Goal: Navigation & Orientation: Find specific page/section

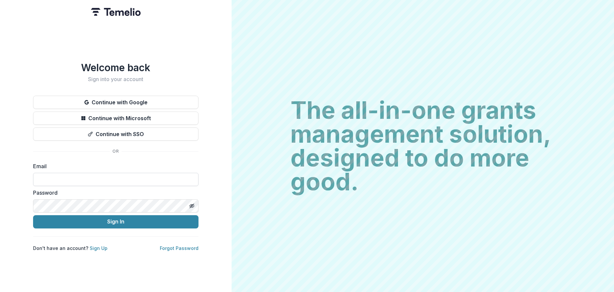
click at [51, 179] on input at bounding box center [115, 179] width 165 height 13
type input "**********"
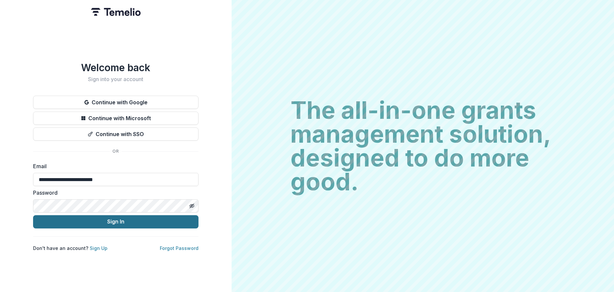
click at [118, 219] on button "Sign In" at bounding box center [115, 221] width 165 height 13
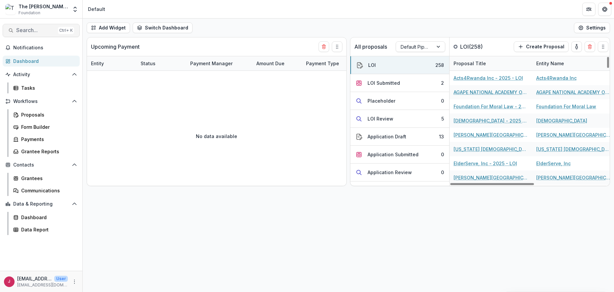
click at [32, 28] on span "Search..." at bounding box center [35, 30] width 39 height 6
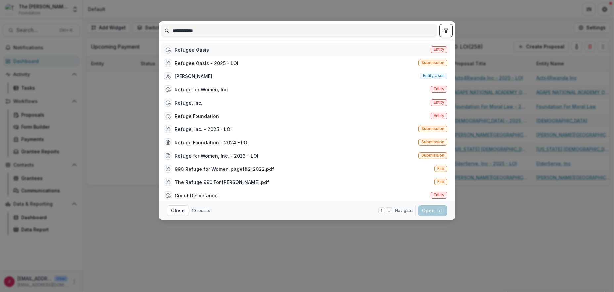
type input "**********"
click at [181, 50] on div "Refugee Oasis" at bounding box center [192, 49] width 34 height 7
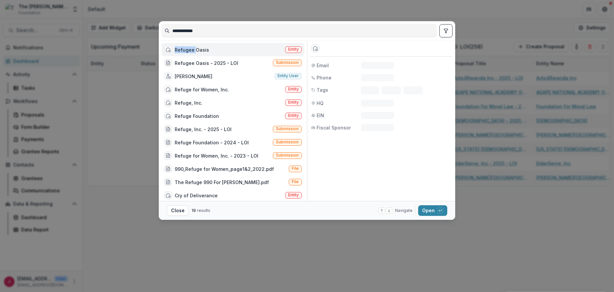
click at [181, 50] on div "Refugee Oasis" at bounding box center [192, 49] width 34 height 7
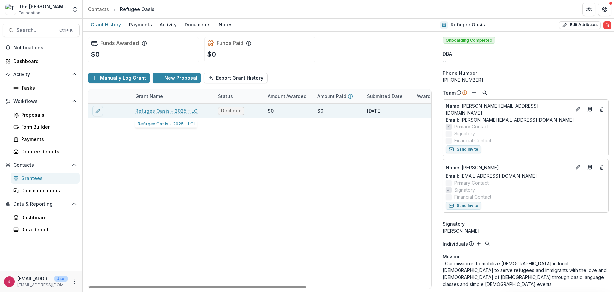
click at [143, 110] on link "Refugee Oasis - 2025 - LOI" at bounding box center [167, 110] width 64 height 7
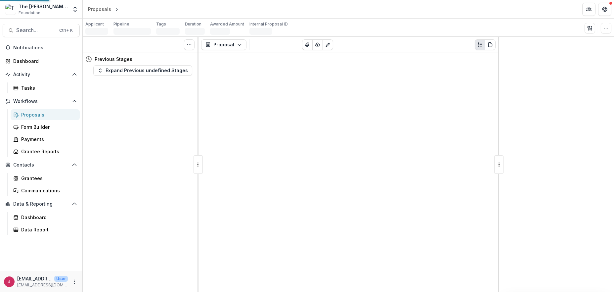
click at [143, 110] on div "Tasks 0 Show Cancelled Tasks Previous Stages Expand Previous undefined Stages" at bounding box center [141, 164] width 116 height 255
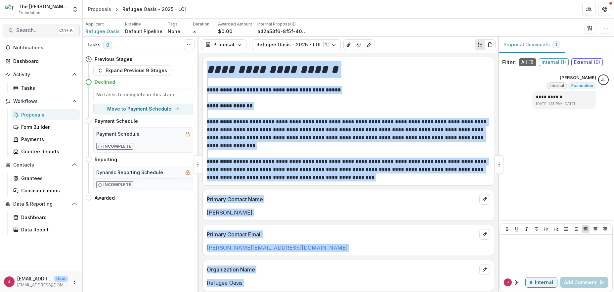
click at [25, 30] on span "Search..." at bounding box center [35, 30] width 39 height 6
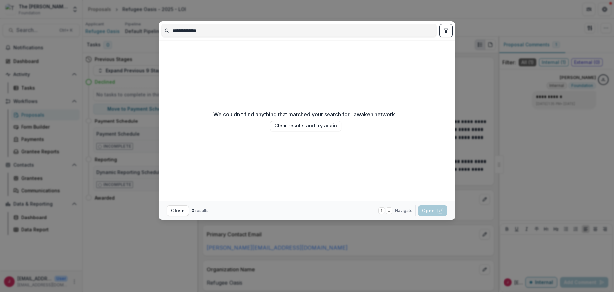
type input "**********"
click at [485, 20] on div "**********" at bounding box center [307, 146] width 614 height 292
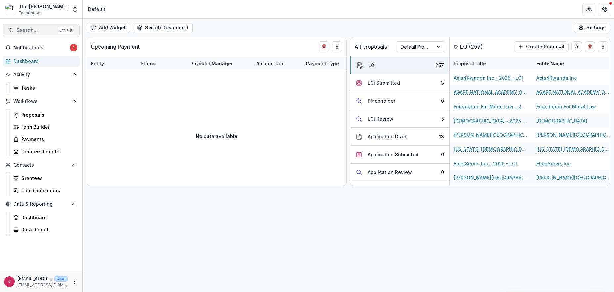
click at [28, 31] on span "Search..." at bounding box center [35, 30] width 39 height 6
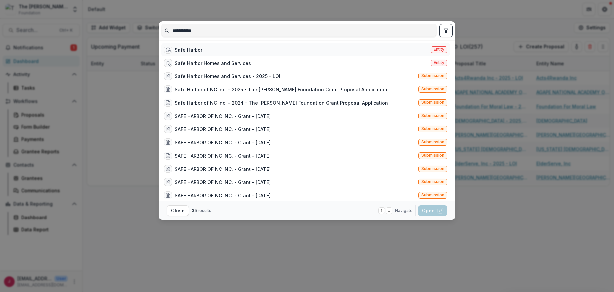
type input "**********"
click at [189, 50] on div "Safe Harbor" at bounding box center [189, 49] width 28 height 7
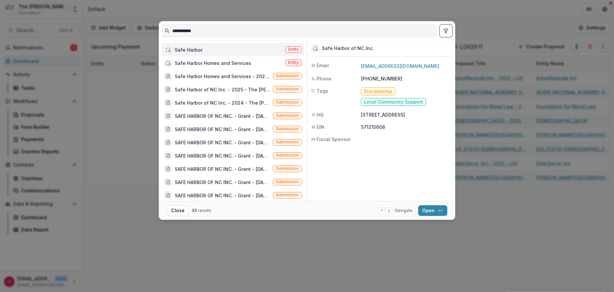
click at [188, 50] on div "Safe Harbor" at bounding box center [189, 49] width 28 height 7
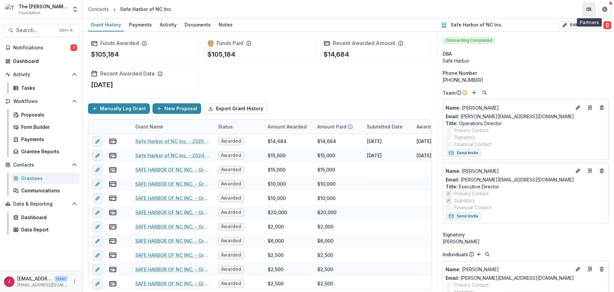
click at [588, 10] on icon "Partners" at bounding box center [588, 10] width 3 height 2
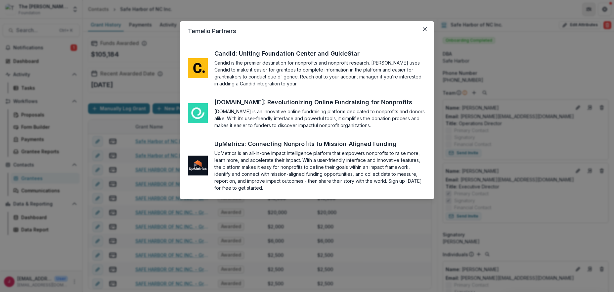
click at [588, 10] on div "Temelio Partners Candid: Uniting Foundation Center and GuideStar Candid is the …" at bounding box center [307, 146] width 614 height 292
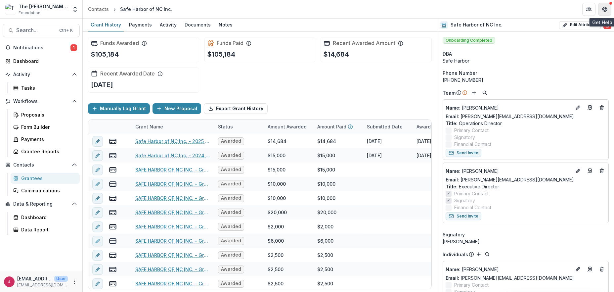
click at [605, 9] on icon "Get Help" at bounding box center [604, 9] width 5 height 5
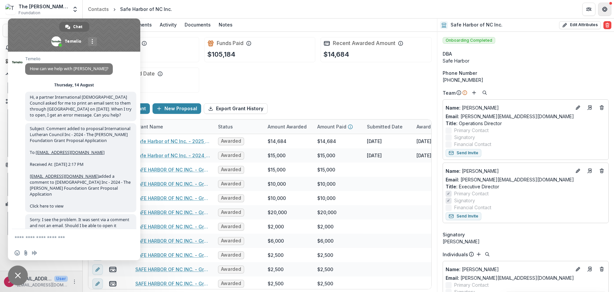
scroll to position [144, 0]
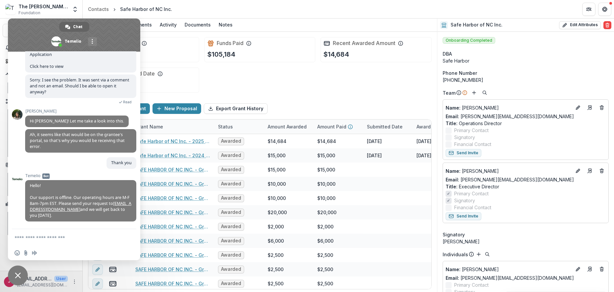
click at [21, 237] on textarea "Compose your message..." at bounding box center [67, 238] width 105 height 6
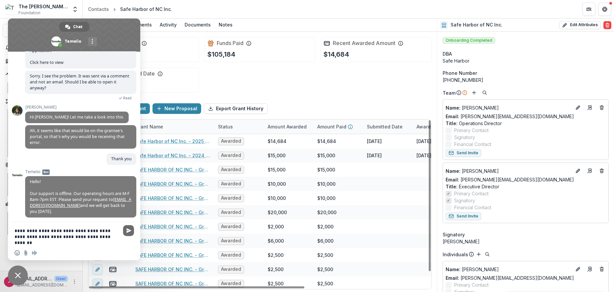
type textarea "**********"
click at [125, 229] on span "Send" at bounding box center [128, 230] width 11 height 11
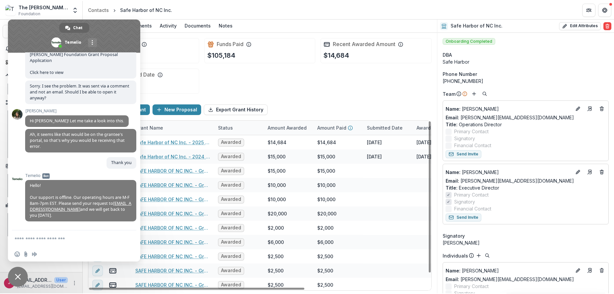
scroll to position [179, 0]
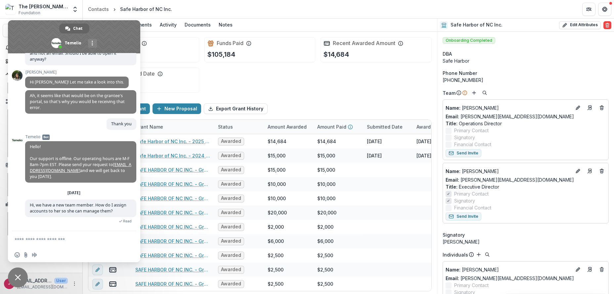
click at [28, 237] on form at bounding box center [67, 240] width 105 height 18
click at [28, 238] on textarea "Compose your message..." at bounding box center [67, 239] width 105 height 6
click at [17, 238] on textarea "Compose your message..." at bounding box center [67, 239] width 105 height 6
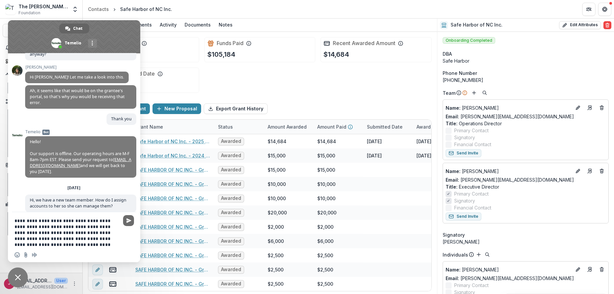
type textarea "**********"
click at [128, 220] on span "Send" at bounding box center [128, 220] width 5 height 5
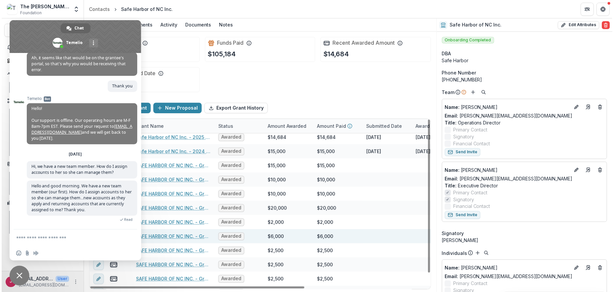
scroll to position [14, 0]
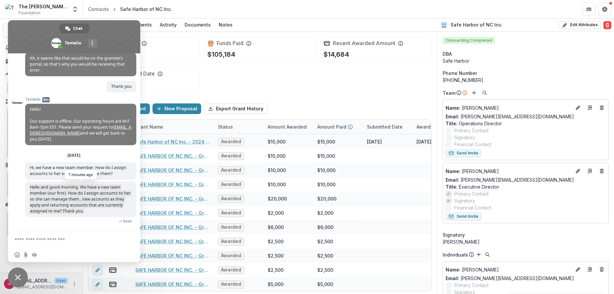
drag, startPoint x: 30, startPoint y: 184, endPoint x: 101, endPoint y: 211, distance: 75.6
click at [101, 211] on span "Hello and good morning. We have a new team member (our first). How do I assign …" at bounding box center [80, 198] width 111 height 35
copy span "Hello and good morning. We have a new team member (our first). How do I assign …"
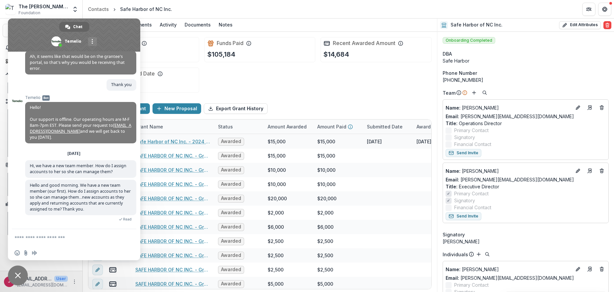
drag, startPoint x: 541, startPoint y: 3, endPoint x: 429, endPoint y: 7, distance: 112.3
click at [430, 5] on header "Contacts Safe Harbor of NC Inc." at bounding box center [349, 9] width 532 height 18
click at [19, 274] on span "Close chat" at bounding box center [18, 275] width 6 height 6
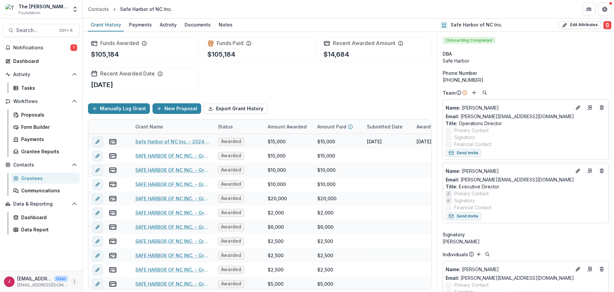
click at [75, 280] on icon "More" at bounding box center [74, 281] width 5 height 5
click at [97, 255] on link "Help Center" at bounding box center [118, 256] width 71 height 11
click at [33, 217] on div "Dashboard" at bounding box center [47, 217] width 53 height 7
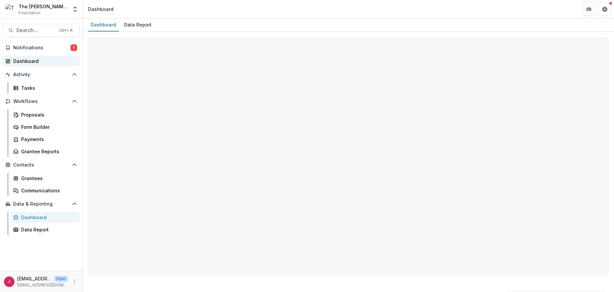
click at [31, 60] on div "Dashboard" at bounding box center [43, 61] width 61 height 7
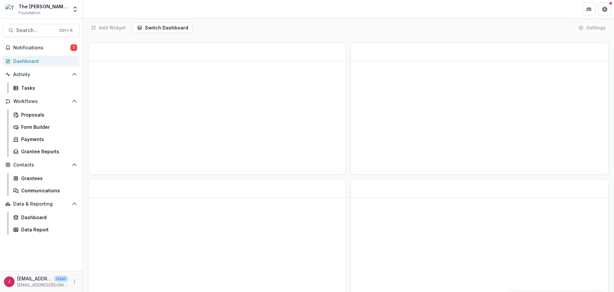
click at [31, 62] on div "Dashboard" at bounding box center [43, 61] width 61 height 7
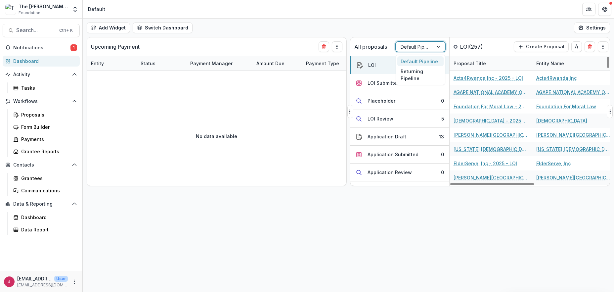
click at [442, 46] on div at bounding box center [439, 47] width 12 height 10
click at [419, 75] on div "Returning Pipeline" at bounding box center [420, 74] width 46 height 17
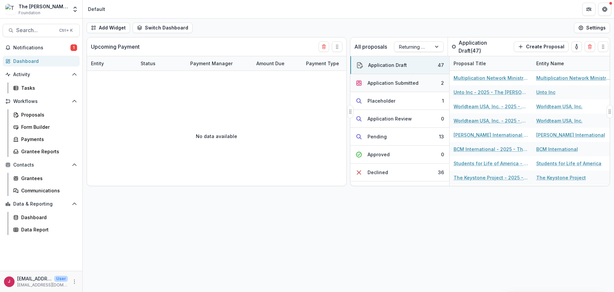
click at [411, 80] on div "Application Submitted" at bounding box center [393, 82] width 51 height 7
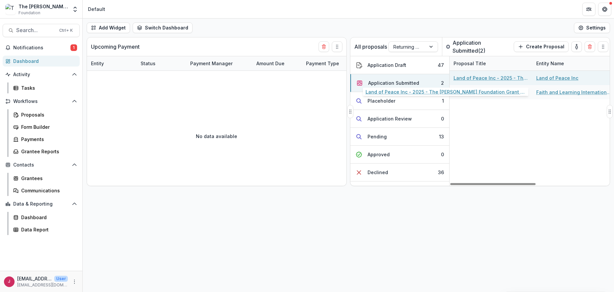
click at [492, 77] on link "Land of Peace Inc - 2025 - The [PERSON_NAME] Foundation Grant Proposal Applicat…" at bounding box center [491, 77] width 75 height 7
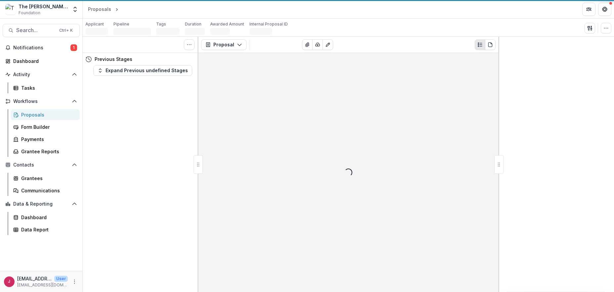
click at [492, 77] on div "Proposal Proposal Payments Reports Grant Agreements Board Summaries Bank Detail…" at bounding box center [349, 164] width 300 height 255
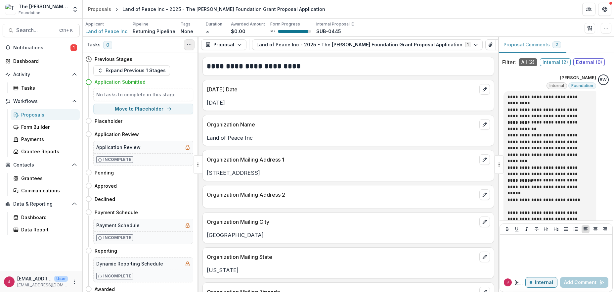
click at [188, 45] on icon "Toggle View Cancelled Tasks" at bounding box center [189, 44] width 5 height 5
click at [496, 52] on div "Proposal Proposal Payments Reports Grant Agreements Board Summaries Bank Detail…" at bounding box center [349, 45] width 300 height 16
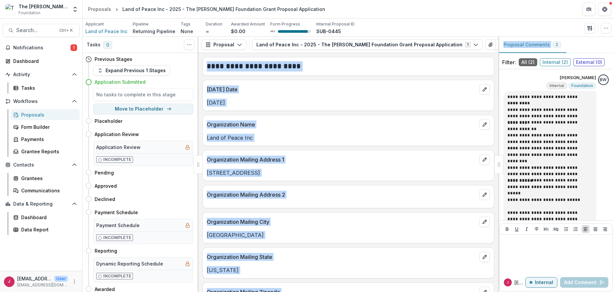
drag, startPoint x: 487, startPoint y: 52, endPoint x: 504, endPoint y: 52, distance: 16.9
click at [504, 52] on div "**********" at bounding box center [349, 164] width 532 height 255
click at [459, 70] on h2 "**********" at bounding box center [347, 66] width 281 height 10
click at [35, 217] on div "Dashboard" at bounding box center [47, 217] width 53 height 7
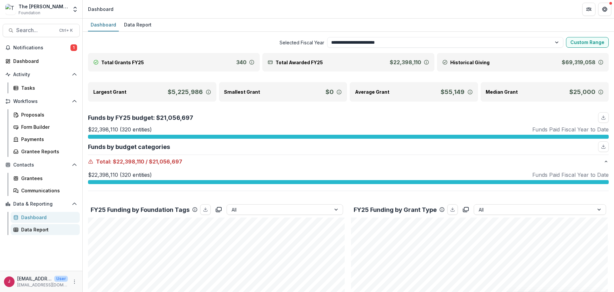
click at [28, 228] on div "Data Report" at bounding box center [47, 229] width 53 height 7
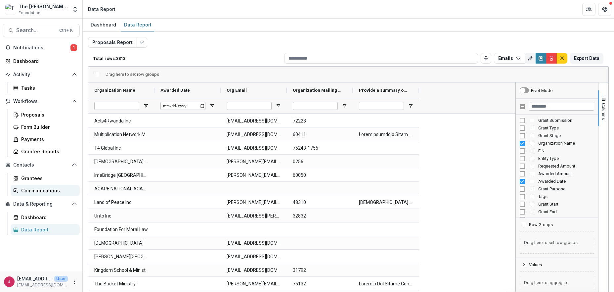
click at [41, 188] on div "Communications" at bounding box center [47, 190] width 53 height 7
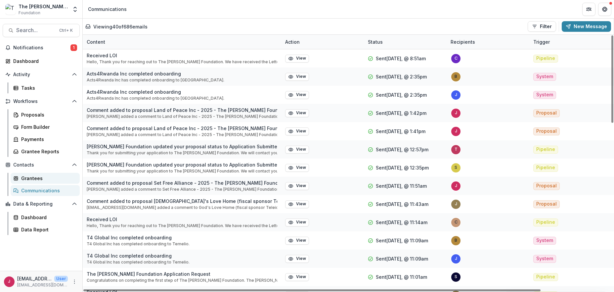
click at [39, 177] on div "Grantees" at bounding box center [47, 178] width 53 height 7
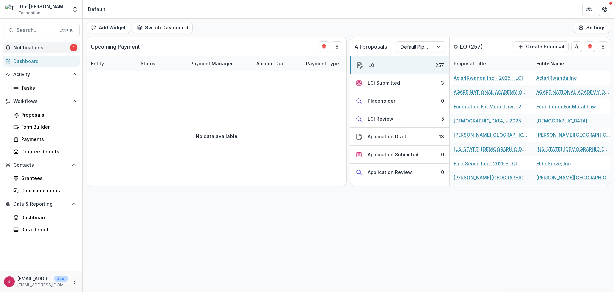
click at [23, 46] on span "Notifications" at bounding box center [41, 48] width 57 height 6
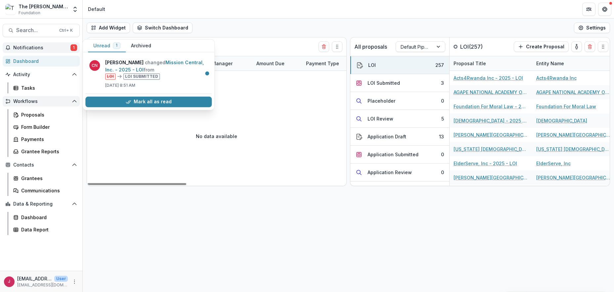
drag, startPoint x: 180, startPoint y: 101, endPoint x: 19, endPoint y: 105, distance: 160.9
click at [177, 101] on button "Mark all as read" at bounding box center [148, 102] width 126 height 11
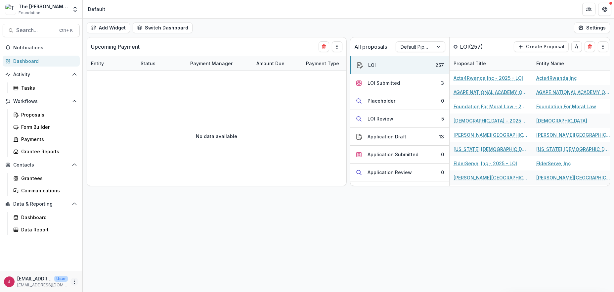
click at [74, 282] on icon "More" at bounding box center [74, 281] width 5 height 5
click at [374, 239] on div "Add Widget Switch Dashboard Default New Dashboard Settings Upcoming Payment Ent…" at bounding box center [349, 155] width 532 height 273
click at [459, 251] on div "Add Widget Switch Dashboard Default New Dashboard Settings Upcoming Payment Ent…" at bounding box center [349, 155] width 532 height 273
click at [603, 7] on icon "Get Help" at bounding box center [604, 9] width 5 height 5
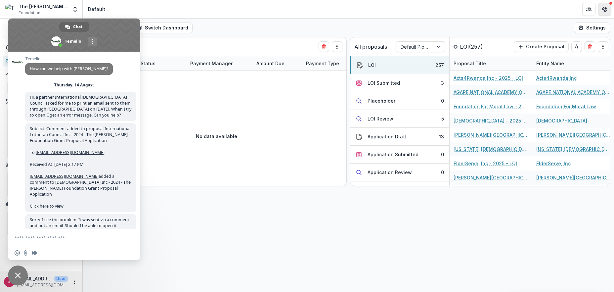
scroll to position [218, 0]
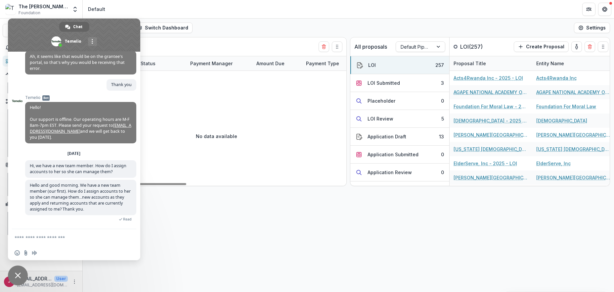
click at [301, 237] on div "Add Widget Switch Dashboard Default New Dashboard Settings Upcoming Payment Ent…" at bounding box center [349, 155] width 532 height 273
click at [92, 40] on span "More channels" at bounding box center [92, 41] width 1 height 5
click at [74, 55] on span "email" at bounding box center [73, 56] width 5 height 5
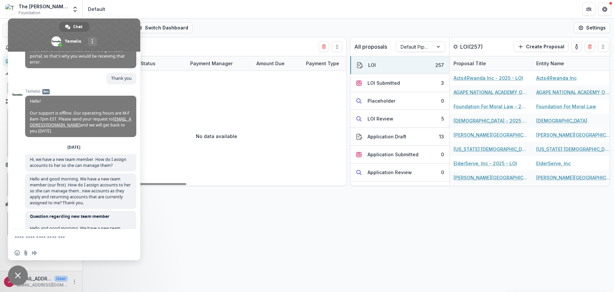
drag, startPoint x: 295, startPoint y: 233, endPoint x: 2, endPoint y: 138, distance: 308.1
click at [294, 233] on div "Add Widget Switch Dashboard Default New Dashboard Settings Upcoming Payment Ent…" at bounding box center [349, 155] width 532 height 273
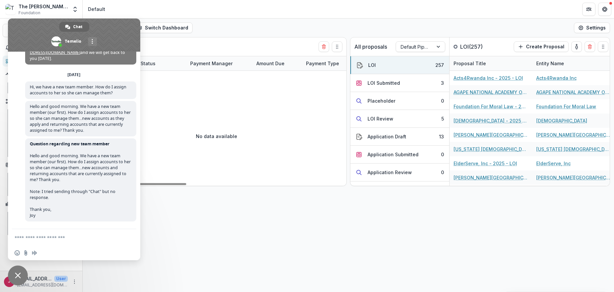
click at [239, 224] on div "Add Widget Switch Dashboard Default New Dashboard Settings Upcoming Payment Ent…" at bounding box center [349, 155] width 532 height 273
click at [129, 36] on span at bounding box center [74, 35] width 132 height 33
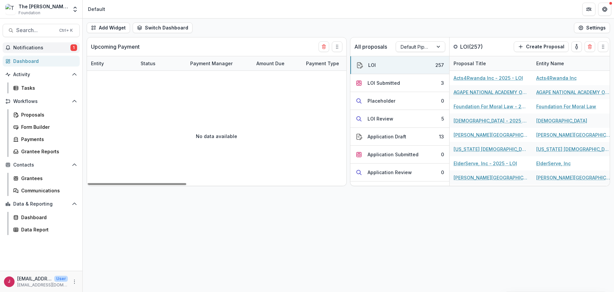
click at [37, 46] on span "Notifications" at bounding box center [41, 48] width 57 height 6
click at [168, 132] on div "No data available" at bounding box center [216, 135] width 259 height 99
click at [45, 47] on span "Notifications" at bounding box center [41, 48] width 57 height 6
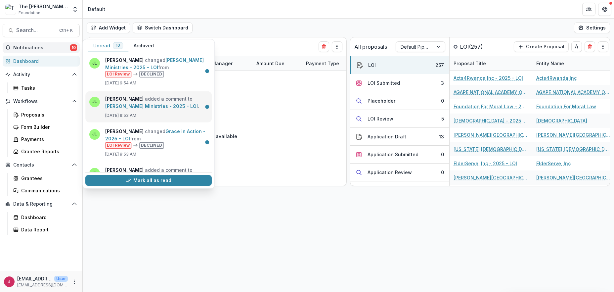
scroll to position [0, 0]
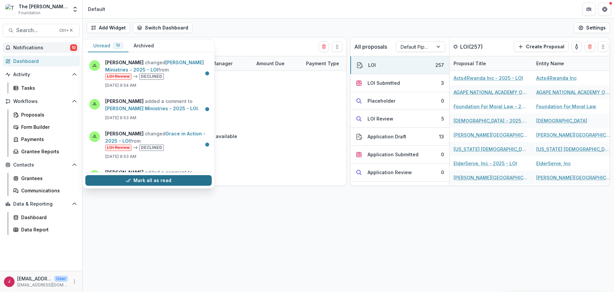
click at [149, 180] on button "Mark all as read" at bounding box center [148, 180] width 126 height 11
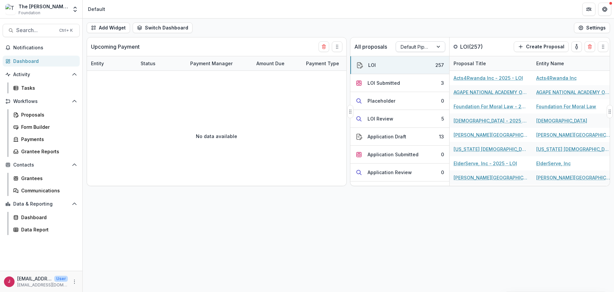
click at [421, 47] on div at bounding box center [415, 47] width 28 height 8
click at [435, 44] on div at bounding box center [439, 47] width 12 height 10
click at [423, 73] on div "Returning Pipeline" at bounding box center [420, 74] width 46 height 17
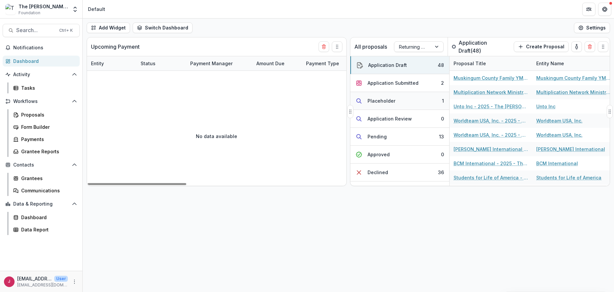
click at [374, 103] on div "Placeholder" at bounding box center [382, 100] width 28 height 7
